Goal: Task Accomplishment & Management: Complete application form

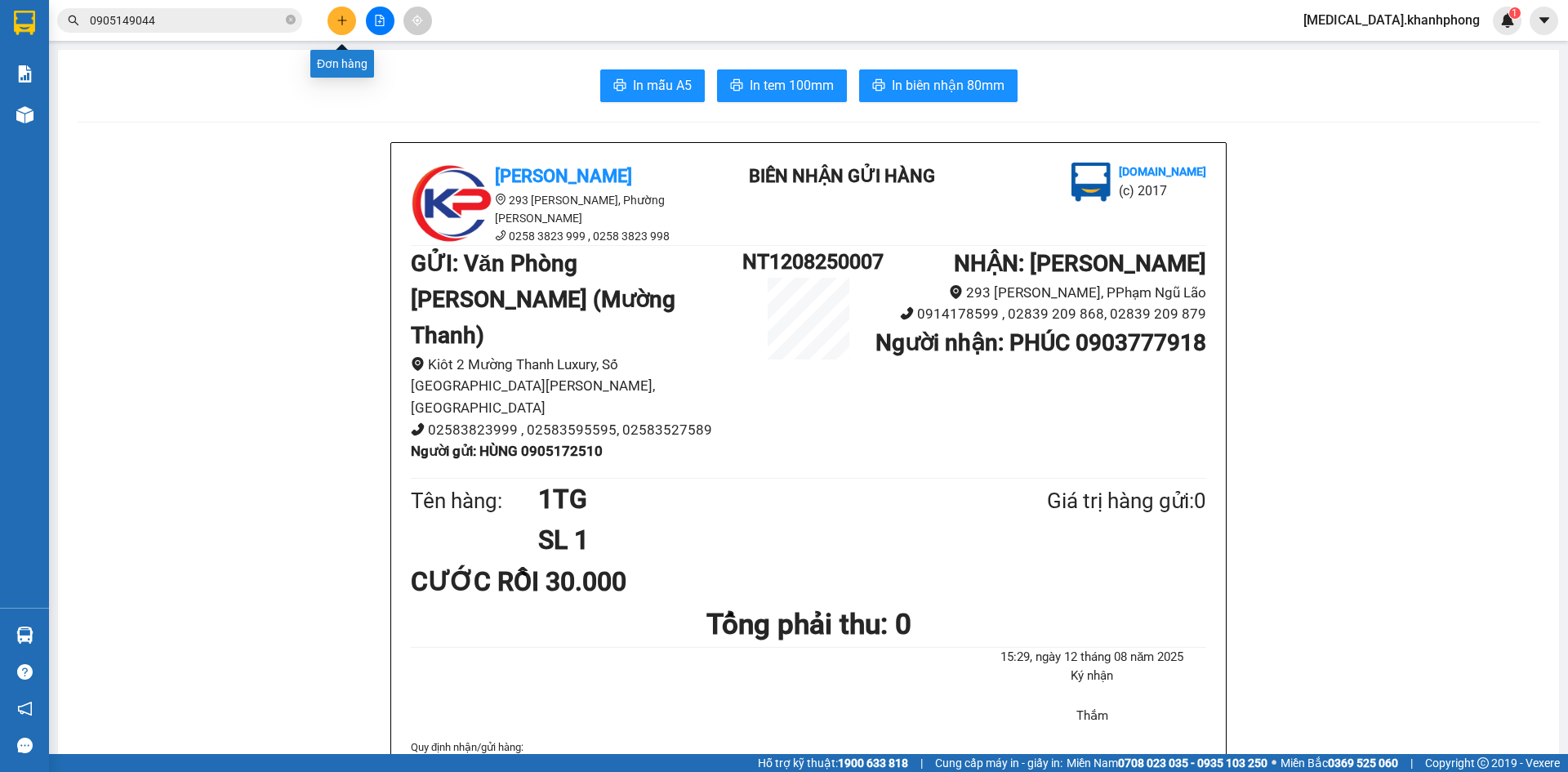
click at [345, 19] on icon "plus" at bounding box center [342, 21] width 11 height 11
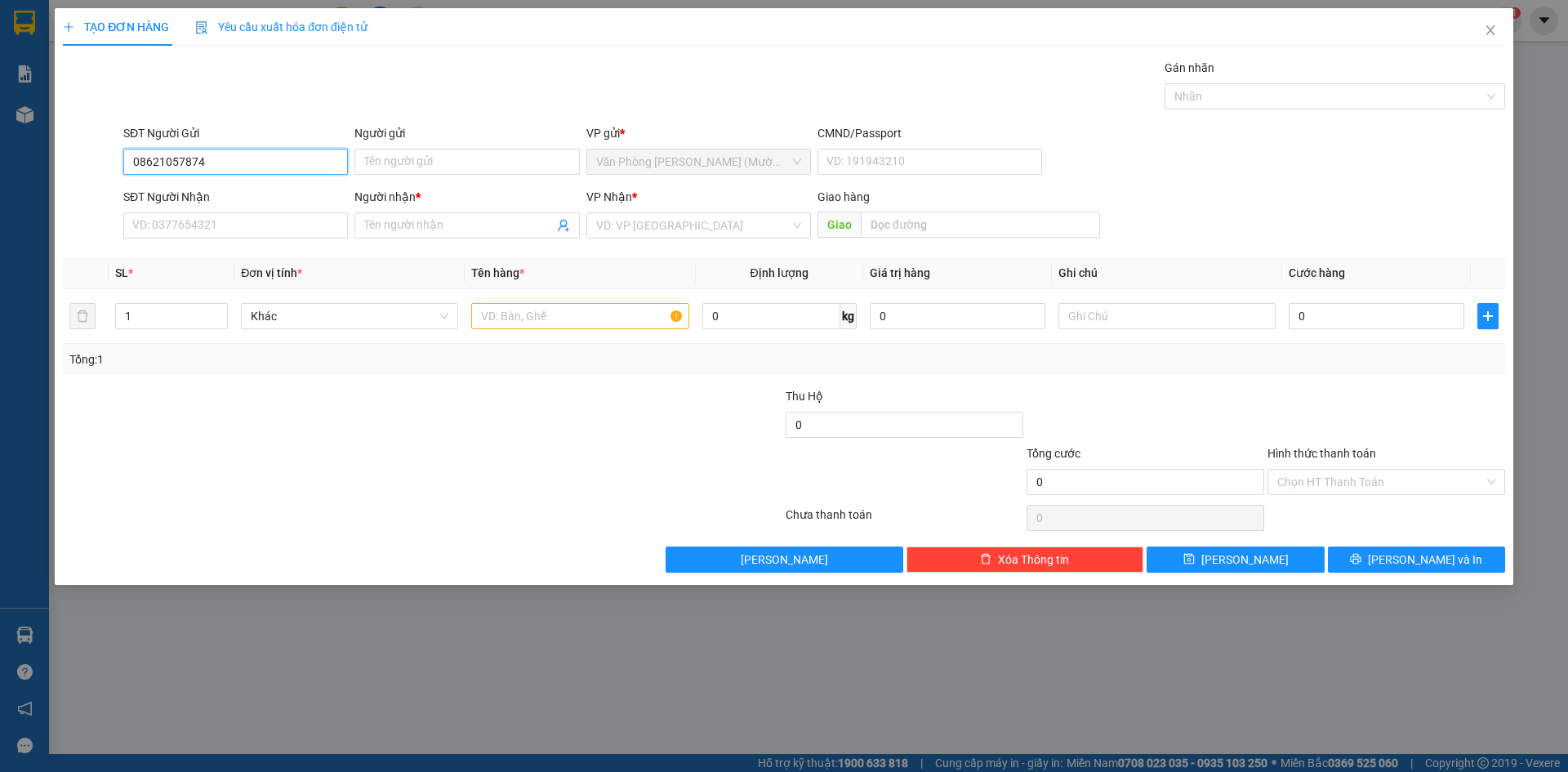
click at [166, 162] on input "08621057874" at bounding box center [236, 162] width 224 height 26
type input "0862057874"
click at [211, 197] on div "0862057874 - NHI" at bounding box center [235, 193] width 205 height 18
type input "NHI"
type input "0862057874"
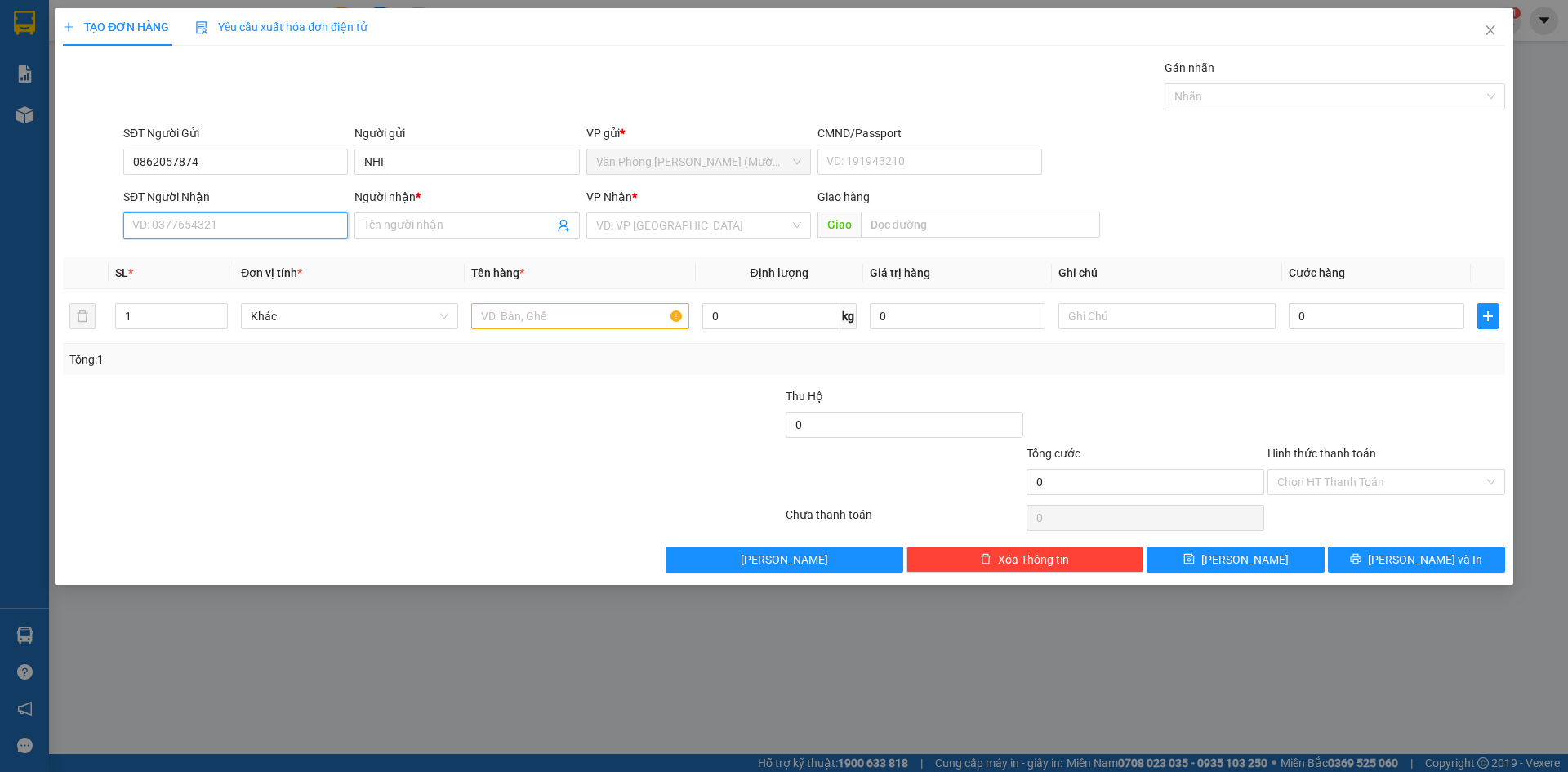
click at [227, 231] on input "SĐT Người Nhận" at bounding box center [236, 225] width 224 height 26
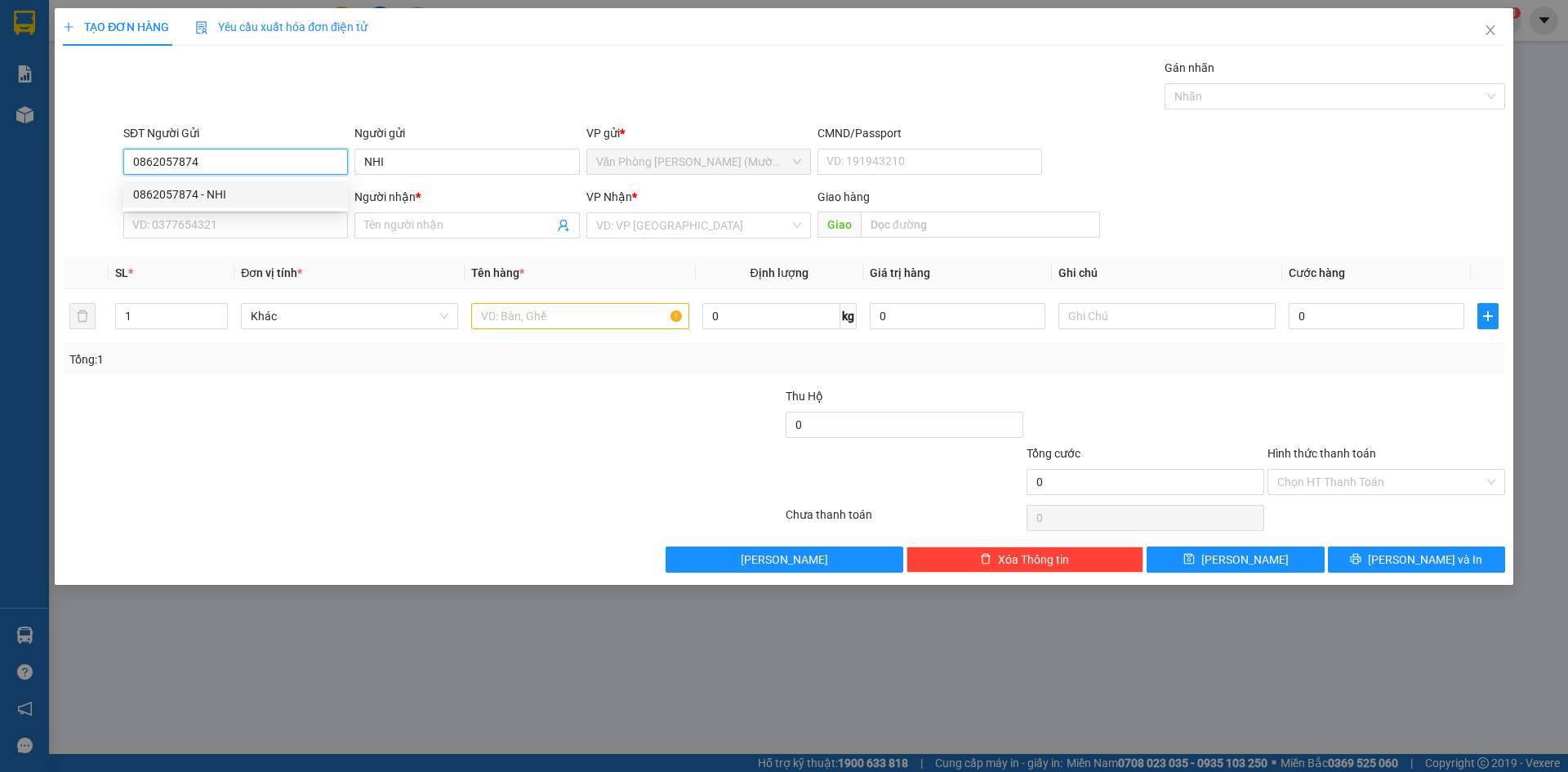
drag, startPoint x: 215, startPoint y: 154, endPoint x: 45, endPoint y: 182, distance: 172.3
click at [45, 182] on div "TẠO ĐƠN HÀNG Yêu cầu xuất hóa đơn điện tử Transit Pickup Surcharge Ids Transit …" at bounding box center [784, 386] width 1568 height 772
click at [462, 195] on div "Người nhận *" at bounding box center [467, 196] width 224 height 18
click at [462, 217] on input "Người nhận *" at bounding box center [459, 225] width 189 height 18
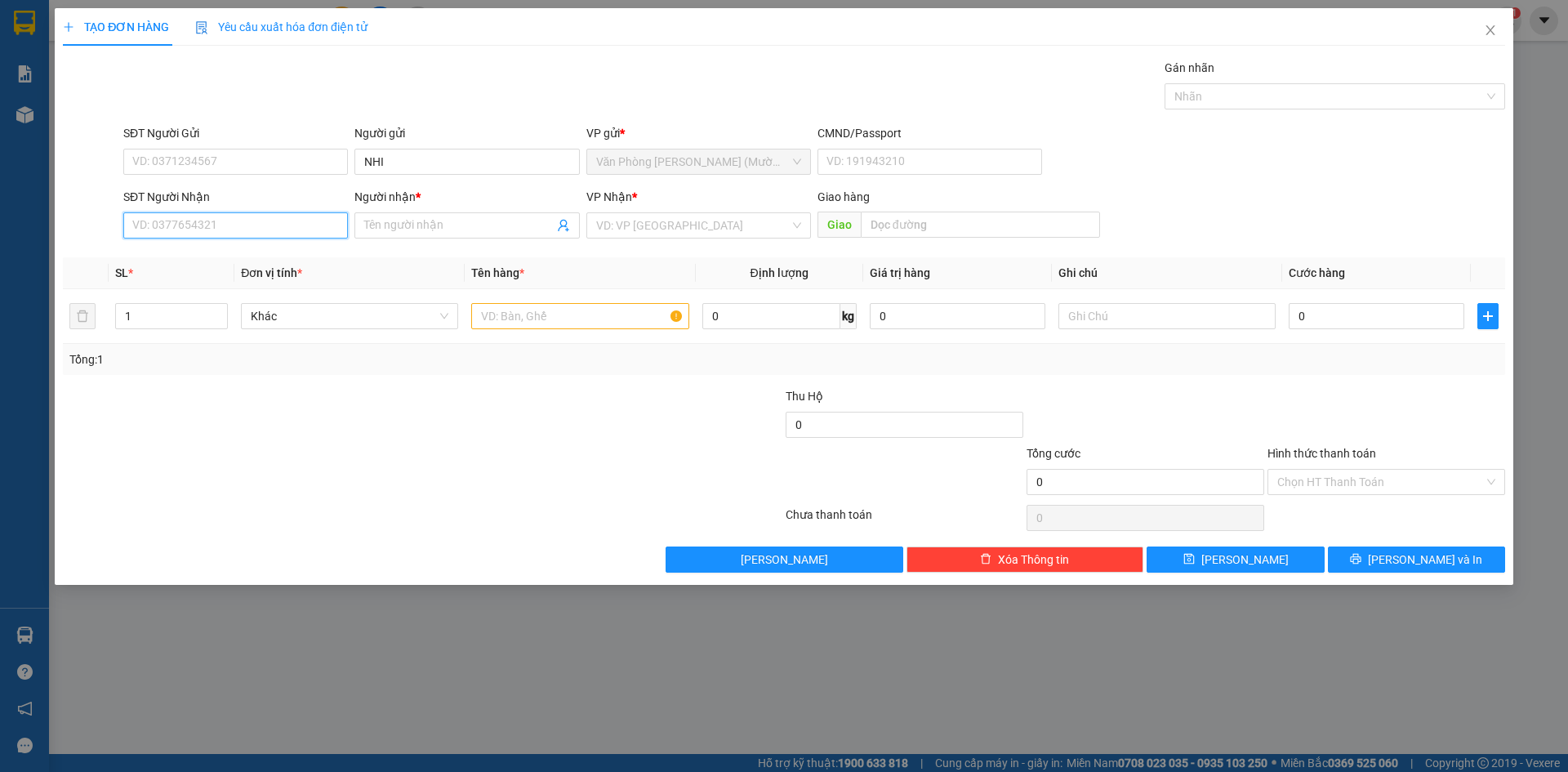
click at [285, 223] on input "SĐT Người Nhận" at bounding box center [236, 225] width 224 height 26
paste input "0862057874"
type input "0862057874"
click at [294, 261] on div "0862057874 - NHI" at bounding box center [235, 257] width 205 height 18
type input "NHI"
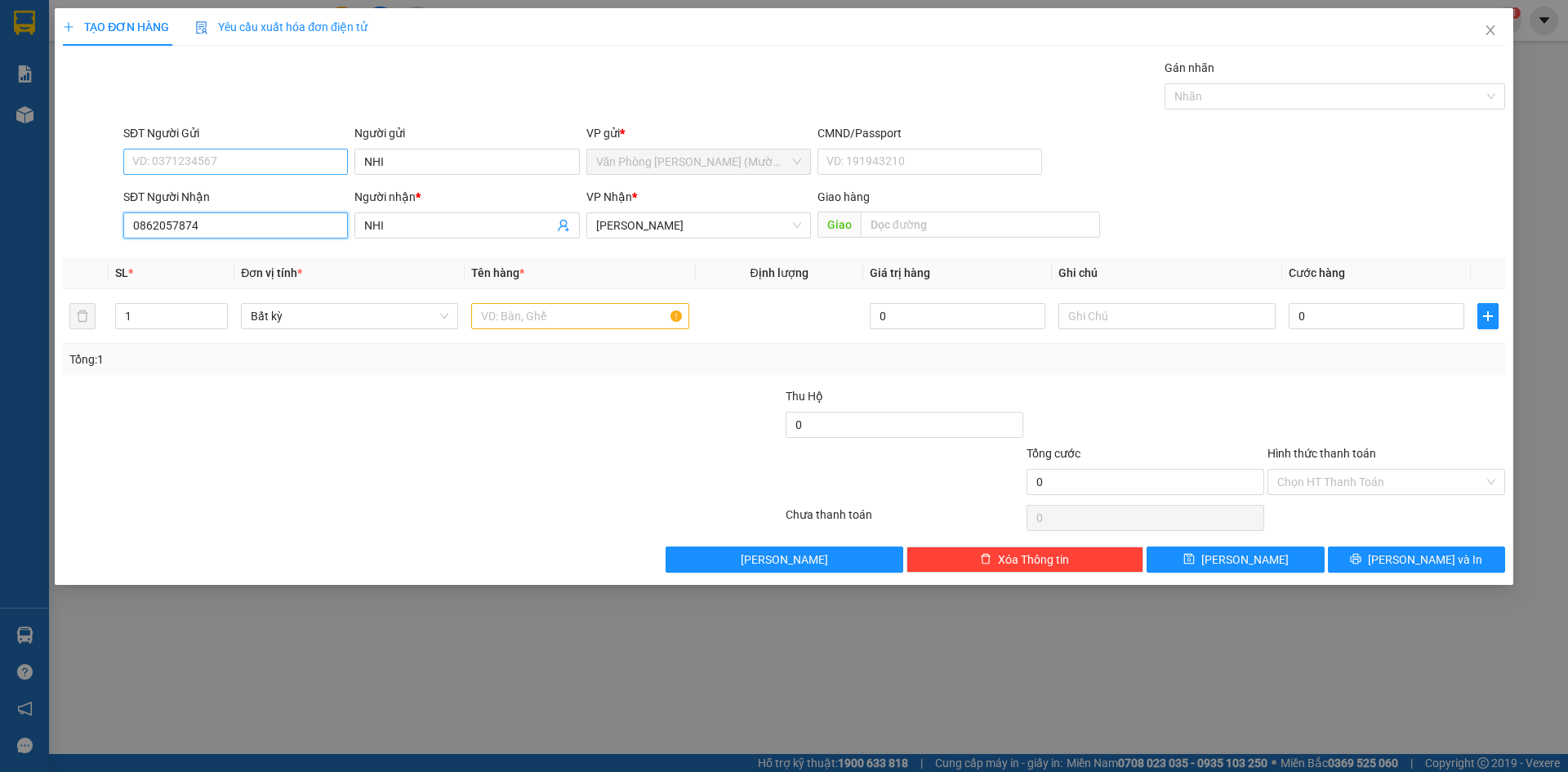
type input "0862057874"
click at [251, 161] on input "SĐT Người Gửi" at bounding box center [236, 162] width 224 height 26
type input "0935017948"
click at [468, 154] on input "NHI" at bounding box center [467, 162] width 224 height 26
type input "N"
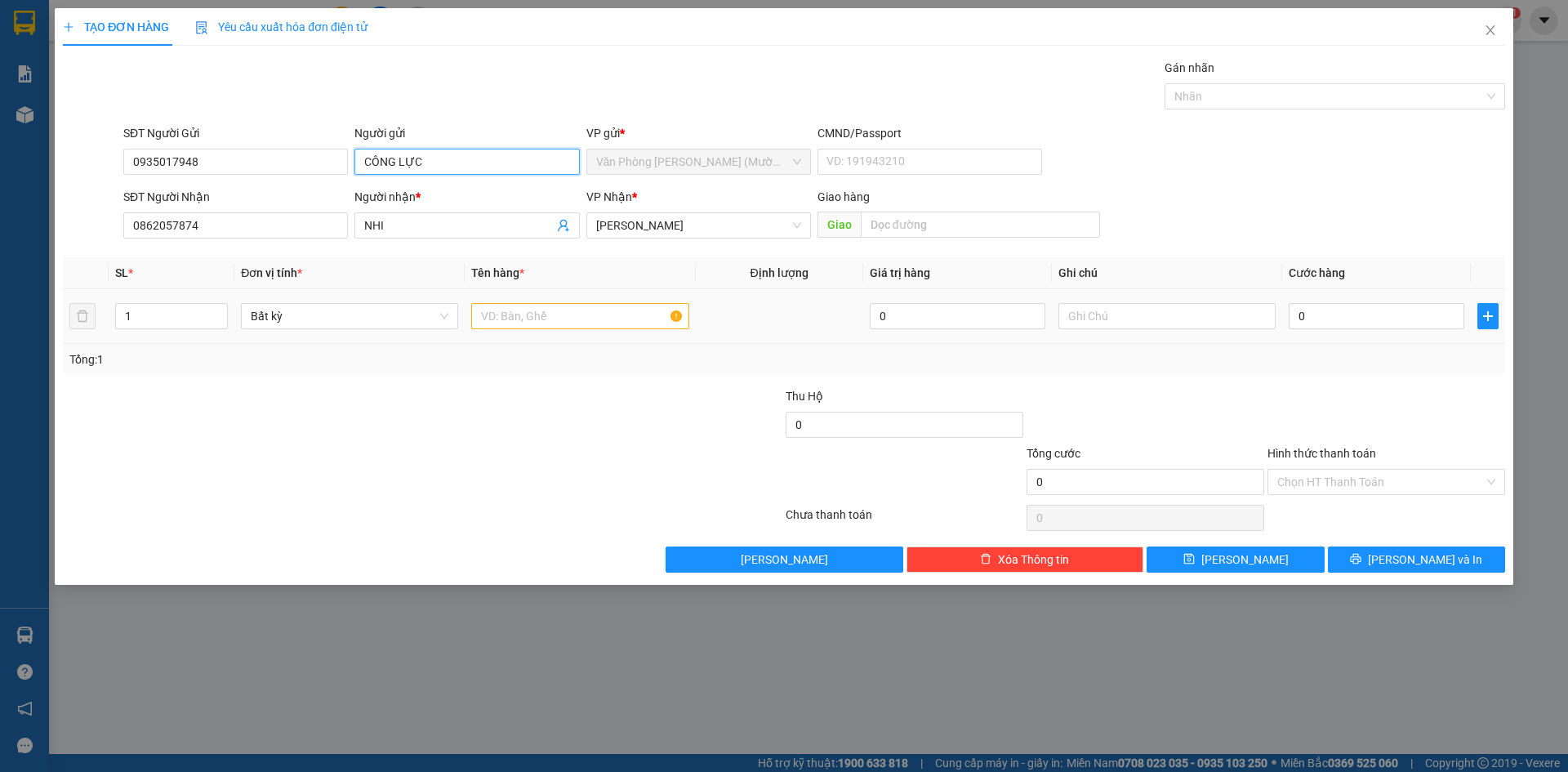
type input "CÔNG LỰC"
click at [533, 313] on input "text" at bounding box center [580, 316] width 217 height 26
type input "1 BỊCH TRẮNG"
click at [1301, 322] on input "0" at bounding box center [1377, 316] width 176 height 26
type input "3"
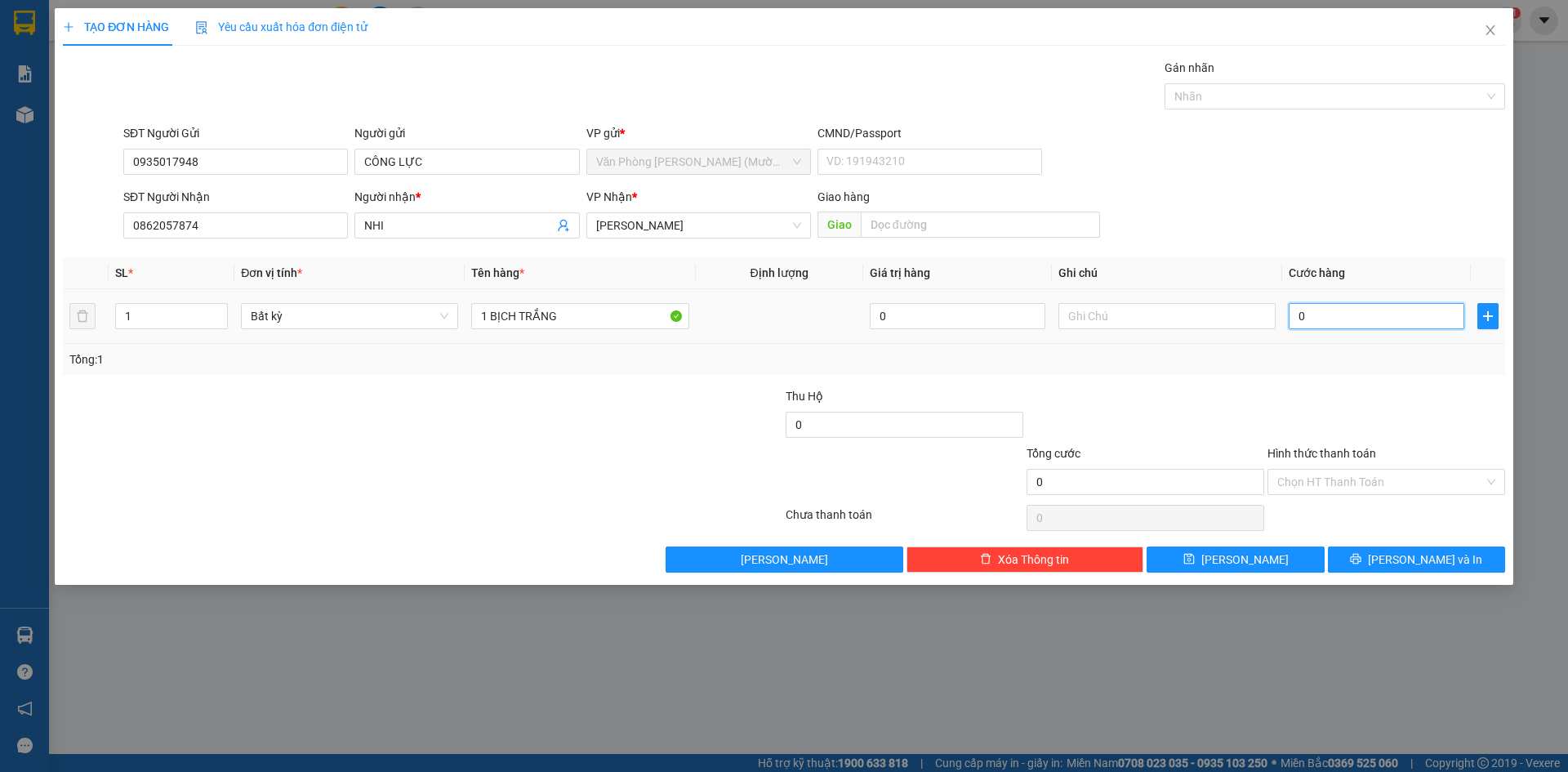
type input "3"
type input "30"
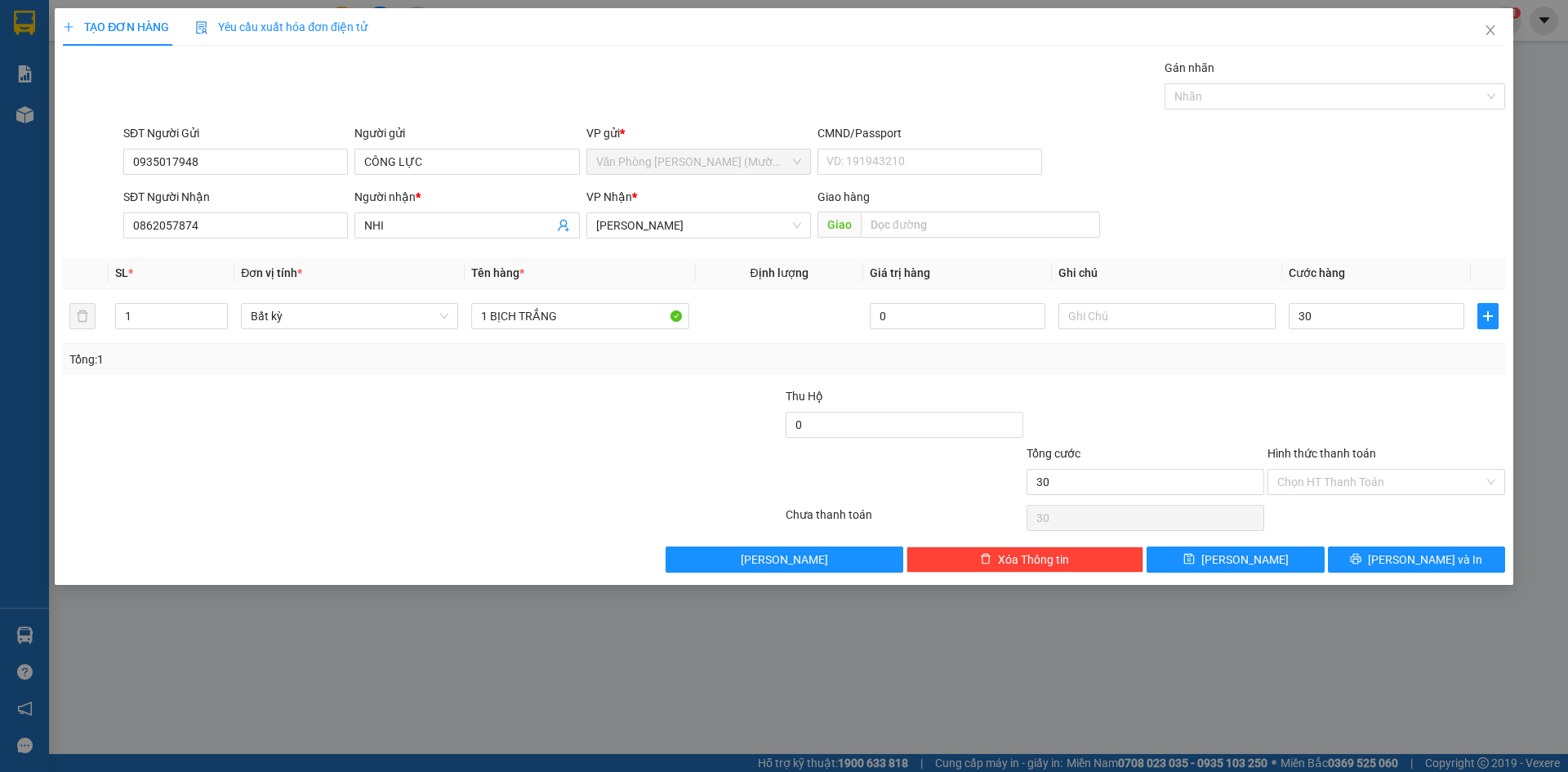
type input "30.000"
click at [1295, 396] on div at bounding box center [1387, 415] width 241 height 57
click at [1380, 479] on input "Hình thức thanh toán" at bounding box center [1380, 481] width 207 height 24
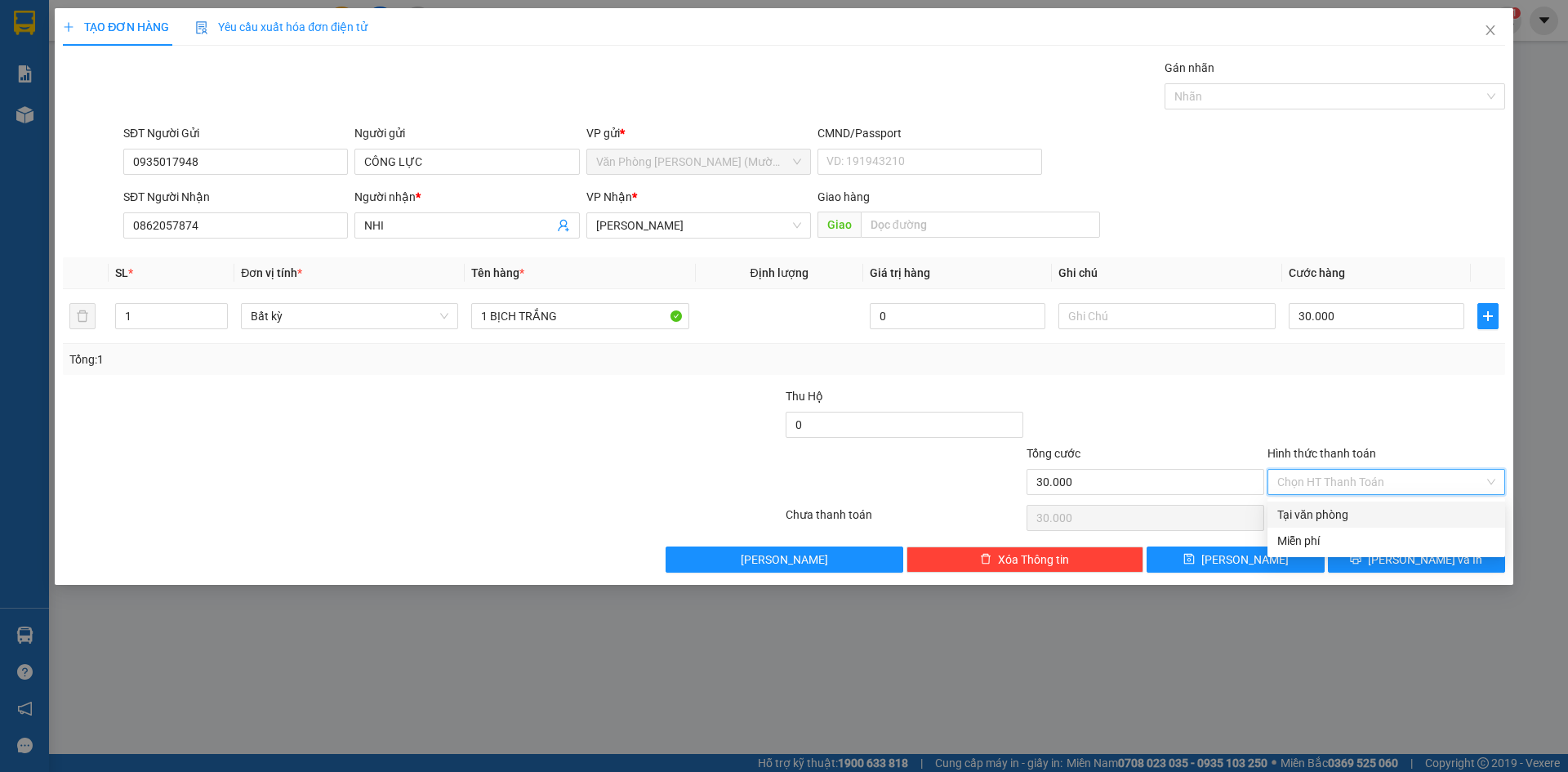
click at [1383, 516] on div "Tại văn phòng" at bounding box center [1386, 514] width 218 height 18
type input "0"
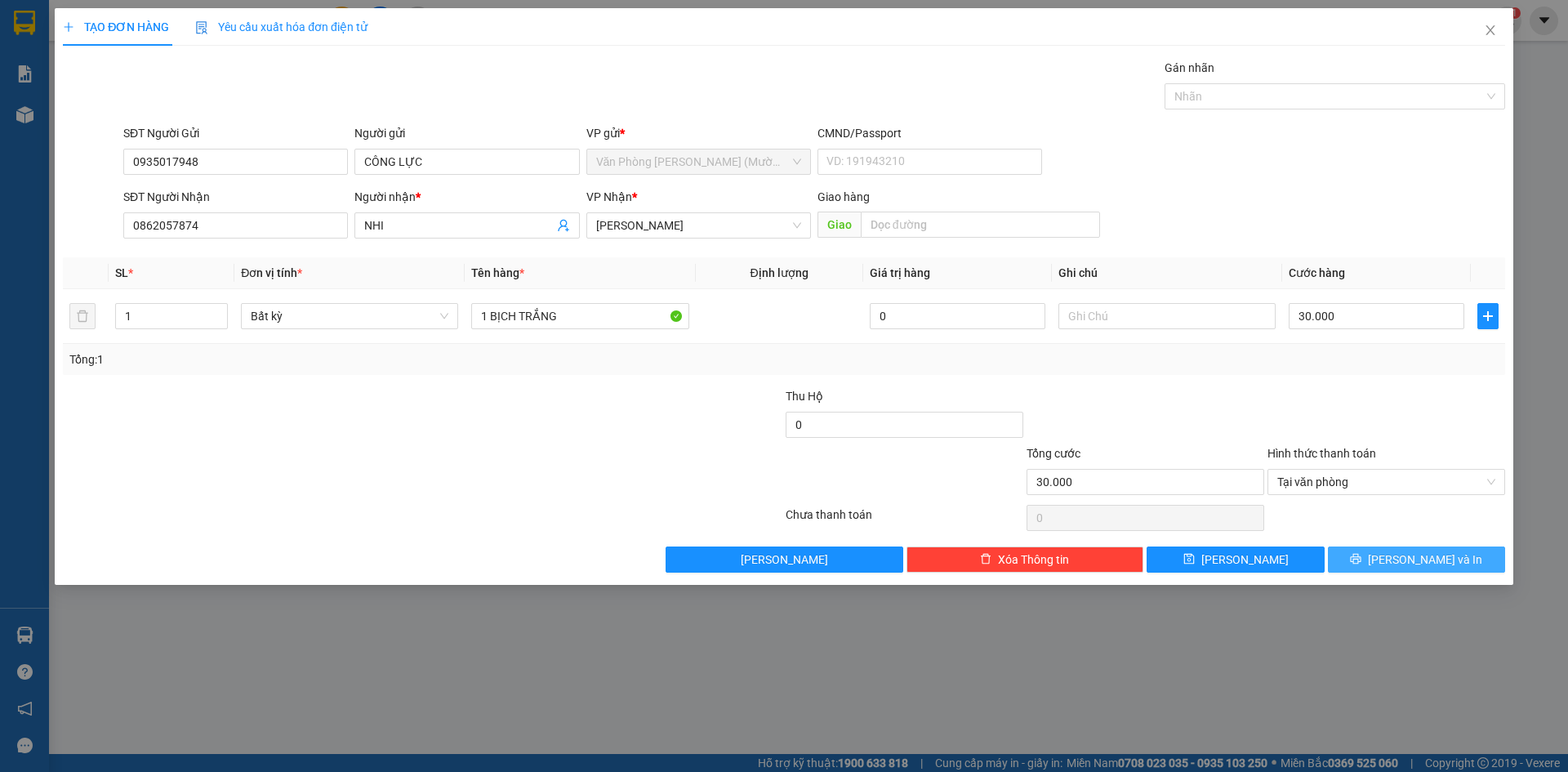
click at [1405, 565] on span "[PERSON_NAME] và In" at bounding box center [1425, 559] width 114 height 18
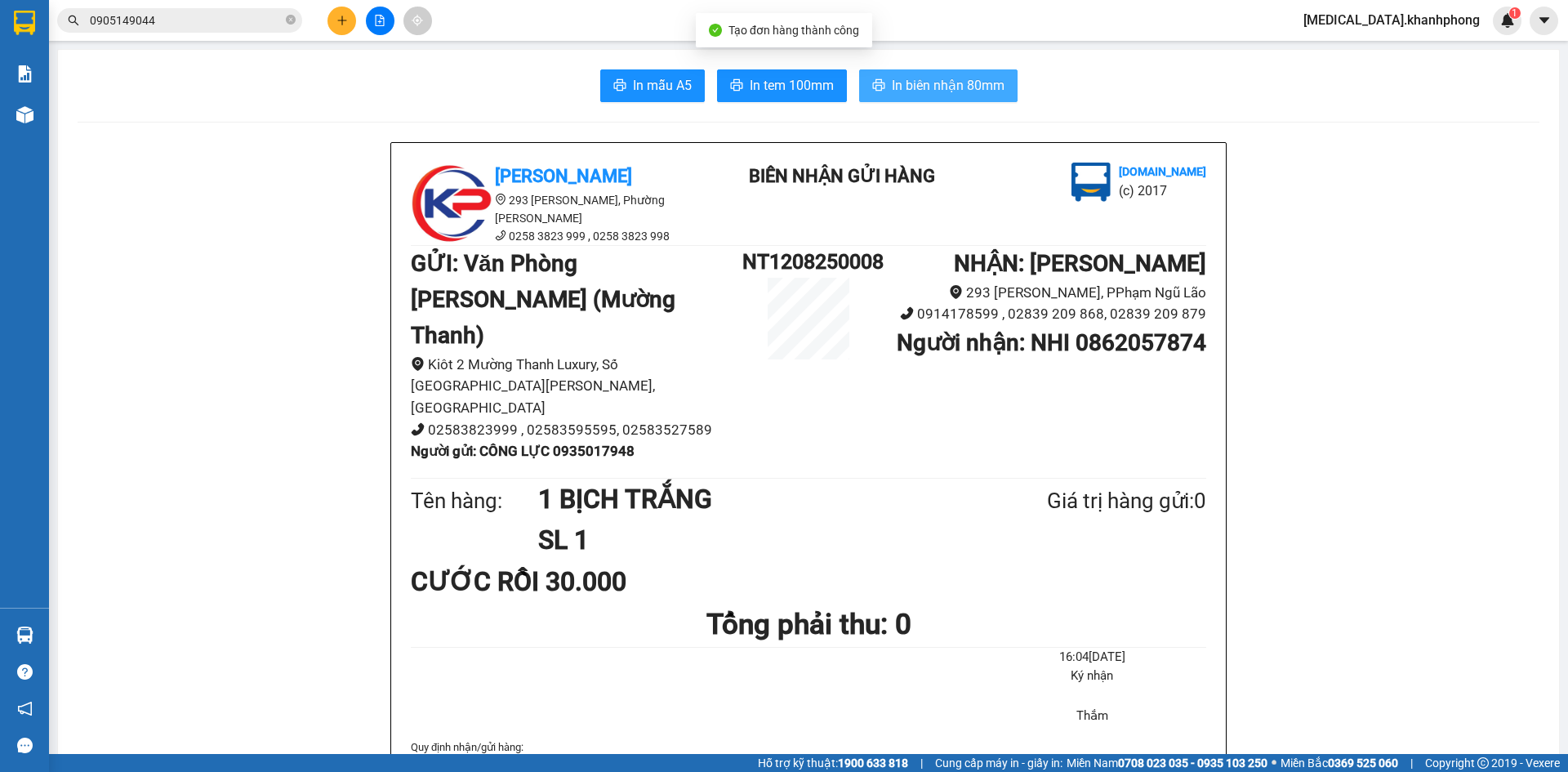
click at [932, 85] on span "In biên nhận 80mm" at bounding box center [948, 85] width 113 height 21
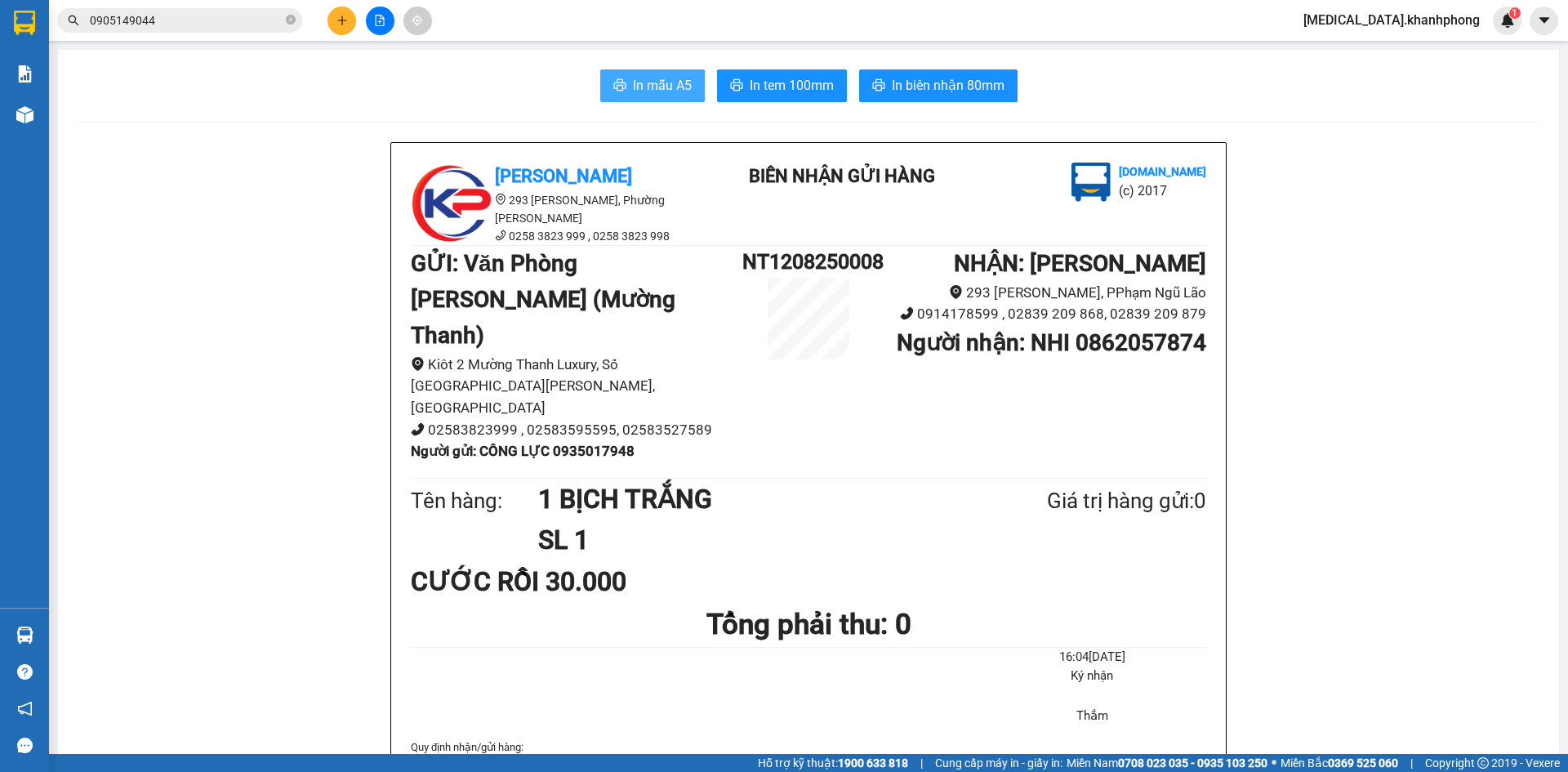
click at [675, 82] on span "In mẫu A5" at bounding box center [662, 85] width 59 height 21
